Goal: Find specific page/section: Find specific page/section

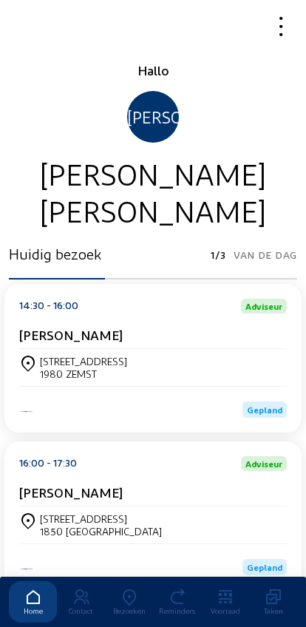
click at [132, 606] on div "Bezoeken" at bounding box center [129, 610] width 48 height 9
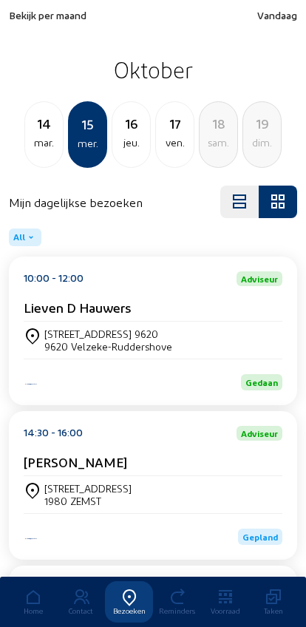
click at [41, 130] on div "14" at bounding box center [44, 123] width 38 height 21
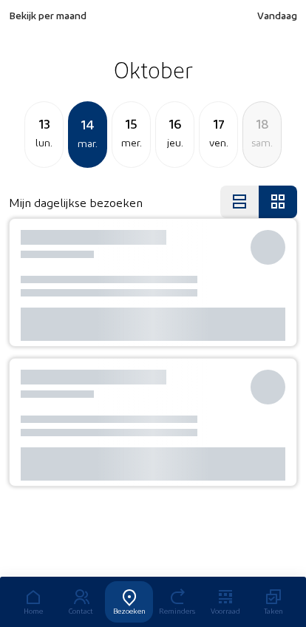
click at [22, 11] on span "Bekijk per maand" at bounding box center [48, 15] width 78 height 13
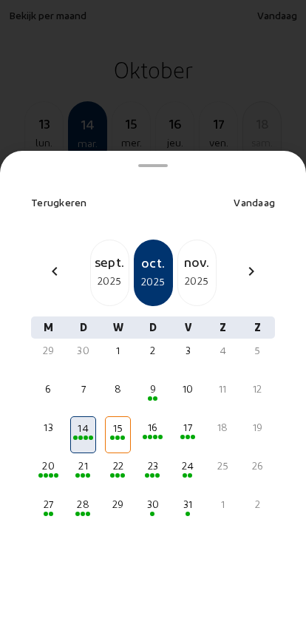
click at [98, 251] on div "sept." at bounding box center [110, 261] width 38 height 21
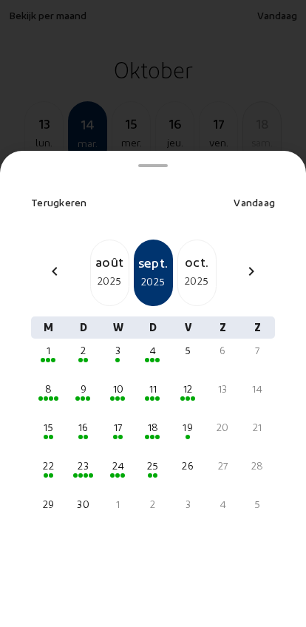
click at [118, 458] on div "24" at bounding box center [117, 465] width 23 height 15
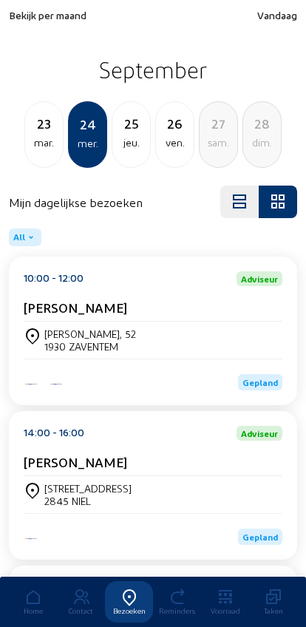
click at [93, 347] on div "1930 ZAVENTEM" at bounding box center [90, 346] width 92 height 13
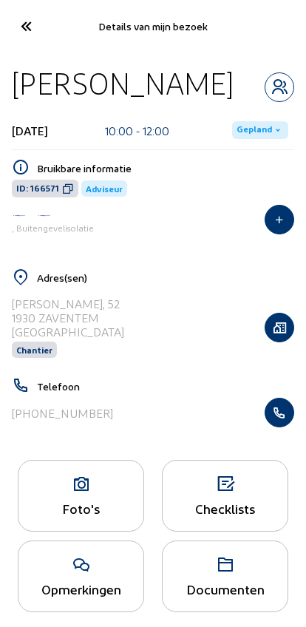
click at [282, 413] on icon "button" at bounding box center [279, 412] width 28 height 15
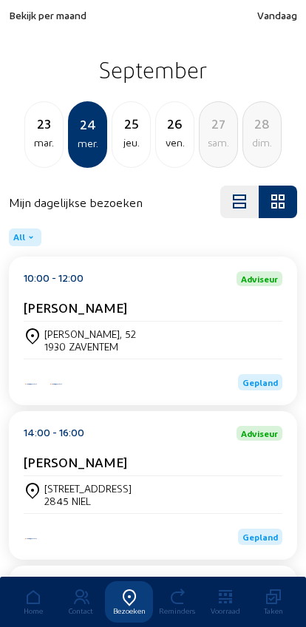
click at [30, 13] on span "Bekijk per maand" at bounding box center [48, 15] width 78 height 13
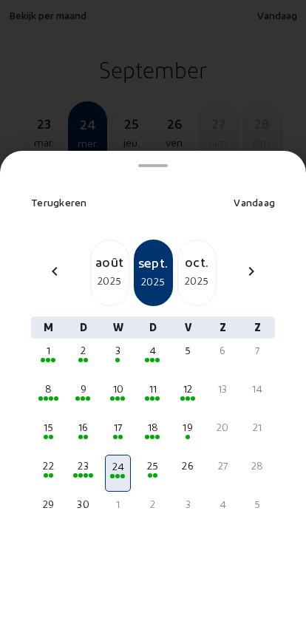
click at [44, 239] on div "chevron_left août [DATE] 2025 [DATE] chevron_right" at bounding box center [153, 272] width 262 height 67
click at [50, 262] on mat-icon "chevron_left" at bounding box center [55, 271] width 18 height 18
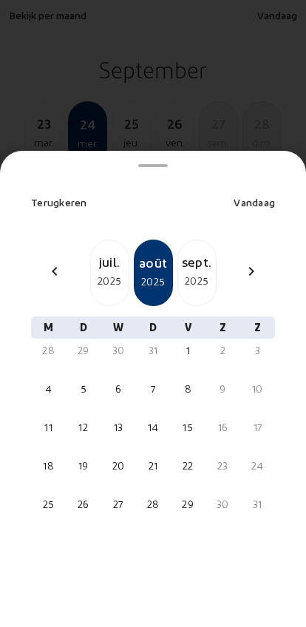
click at [47, 239] on div "chevron_left juil. 2025 août 2025 [DATE] chevron_right" at bounding box center [153, 272] width 262 height 67
click at [58, 262] on mat-icon "chevron_left" at bounding box center [55, 271] width 18 height 18
click at [55, 239] on div "chevron_left juin 2025 juil. 2025 août 2025 chevron_right" at bounding box center [153, 272] width 262 height 67
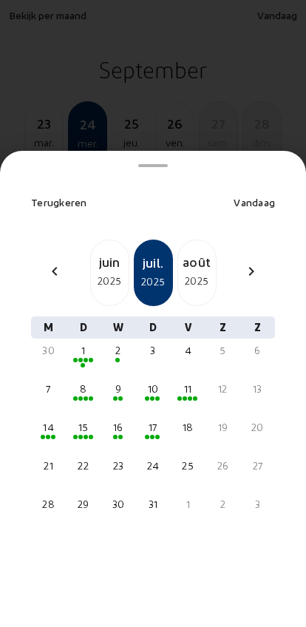
click at [50, 262] on mat-icon "chevron_left" at bounding box center [55, 271] width 18 height 18
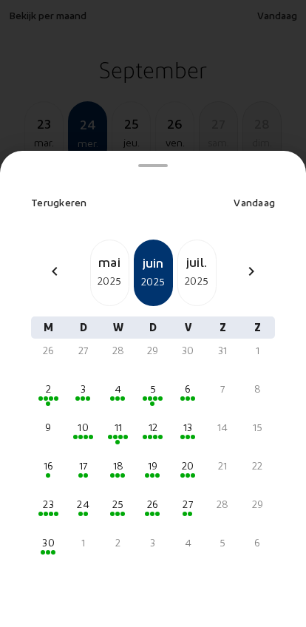
click at [109, 272] on div "2025" at bounding box center [110, 281] width 38 height 18
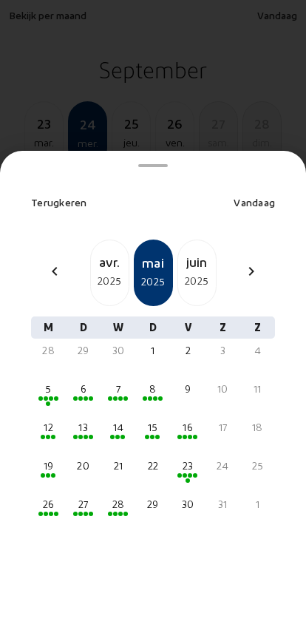
click at [44, 497] on div "26" at bounding box center [48, 504] width 23 height 15
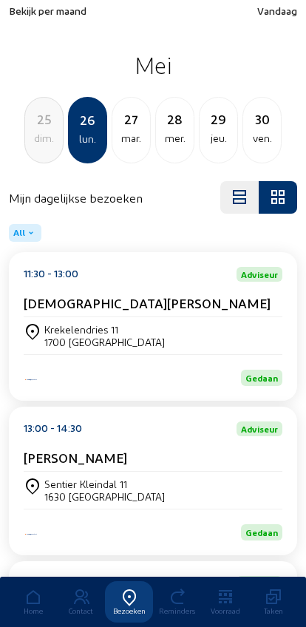
scroll to position [4, 0]
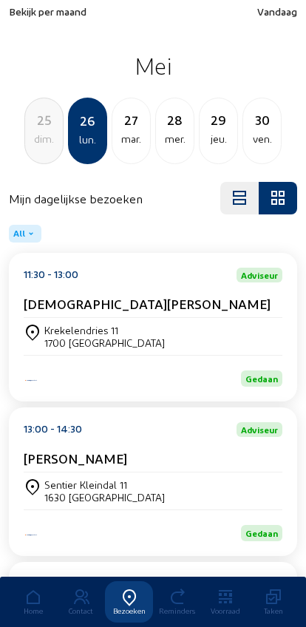
click at [47, 472] on div "[PERSON_NAME]" at bounding box center [153, 461] width 259 height 22
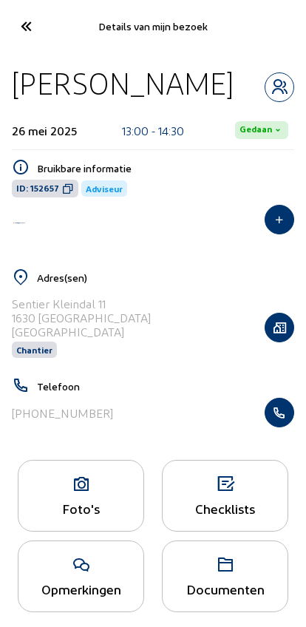
click at [282, 399] on cam-contact-information "Telefoon [PHONE_NUMBER]" at bounding box center [153, 402] width 282 height 50
click at [279, 416] on icon "button" at bounding box center [279, 412] width 28 height 15
